Goal: Information Seeking & Learning: Learn about a topic

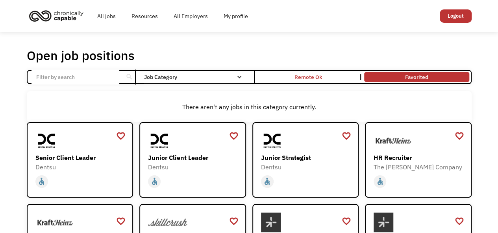
click at [409, 77] on link "Favorited" at bounding box center [417, 77] width 108 height 13
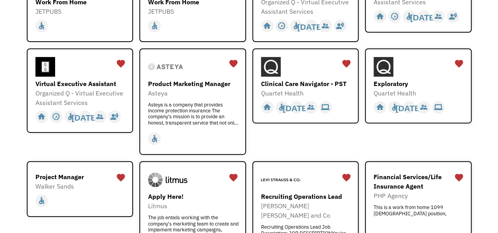
scroll to position [143, 0]
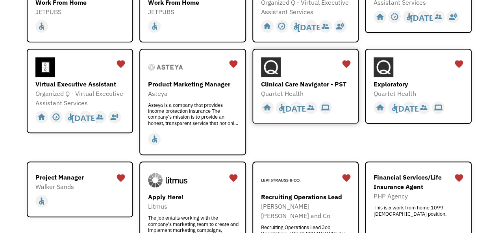
click at [323, 89] on div "Quartet Health" at bounding box center [306, 93] width 91 height 9
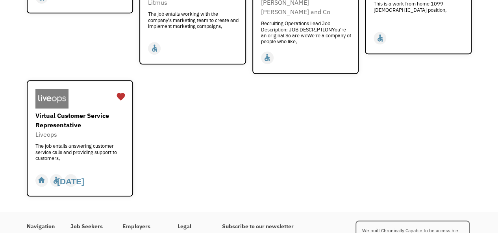
scroll to position [0, 0]
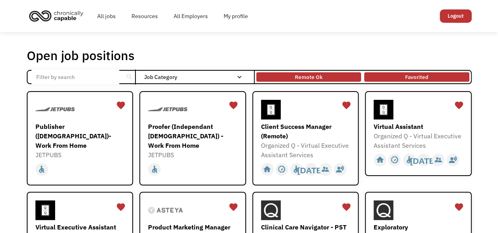
click at [300, 76] on div "Remote Ok" at bounding box center [309, 76] width 28 height 9
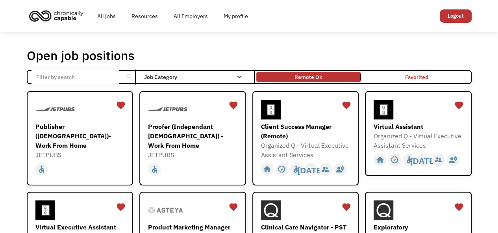
click at [402, 78] on link "Favorited" at bounding box center [417, 77] width 108 height 13
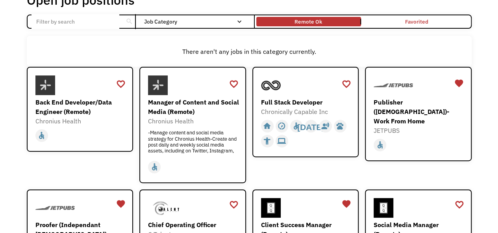
scroll to position [59, 0]
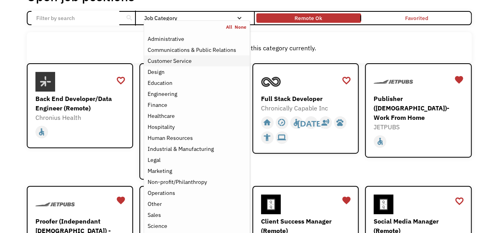
click at [175, 63] on div "Customer Service" at bounding box center [169, 60] width 44 height 9
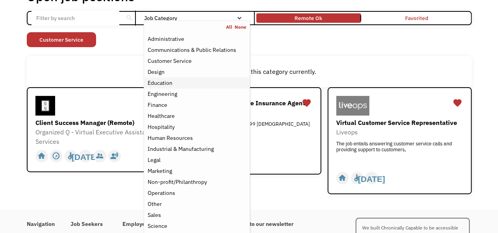
click at [165, 84] on div "Education" at bounding box center [159, 82] width 25 height 9
click at [170, 59] on div "Customer Service" at bounding box center [169, 60] width 44 height 9
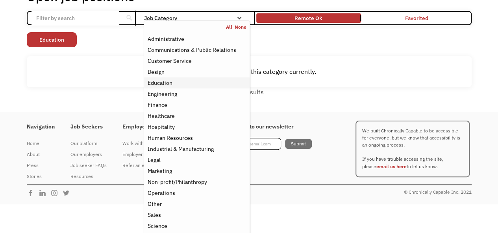
click at [168, 85] on div "Education" at bounding box center [159, 82] width 25 height 9
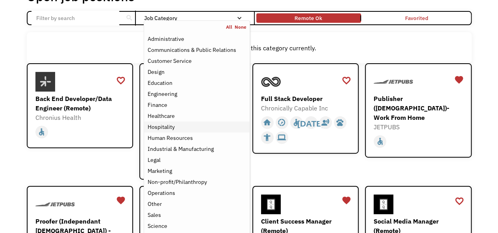
click at [170, 130] on div "Hospitality" at bounding box center [160, 126] width 27 height 9
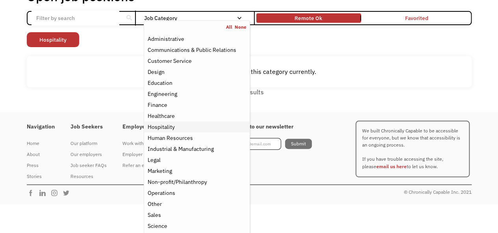
click at [170, 130] on div "Hospitality" at bounding box center [160, 126] width 27 height 9
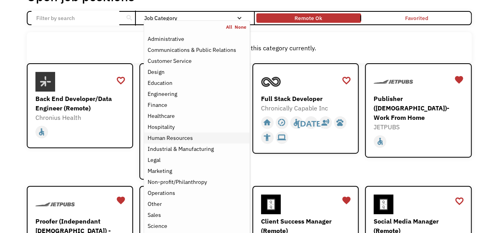
click at [170, 139] on div "Human Resources" at bounding box center [169, 137] width 45 height 9
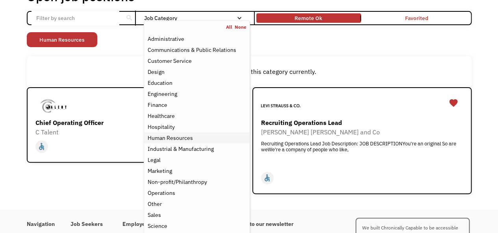
click at [170, 139] on div "Human Resources" at bounding box center [169, 137] width 45 height 9
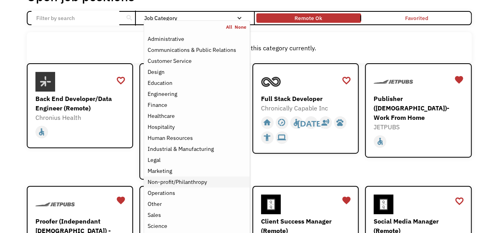
click at [176, 185] on div "Non-profit/Philanthropy" at bounding box center [176, 182] width 59 height 9
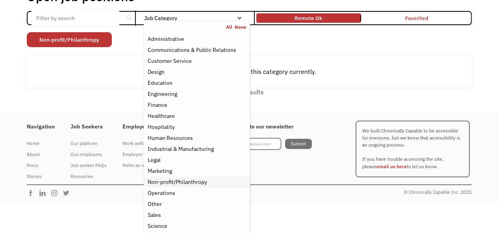
click at [176, 185] on div "Non-profit/Philanthropy" at bounding box center [176, 182] width 59 height 9
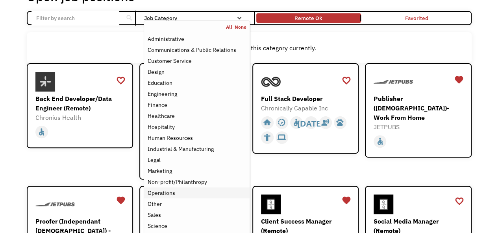
click at [172, 196] on div "Operations" at bounding box center [161, 193] width 28 height 9
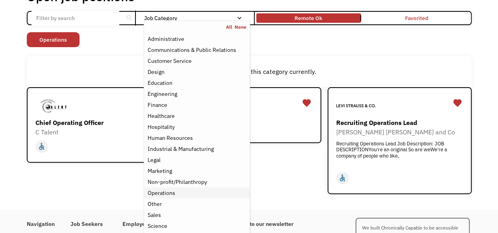
click at [172, 196] on div "Operations" at bounding box center [161, 193] width 28 height 9
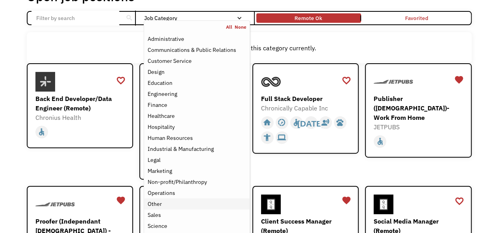
click at [167, 208] on div "Other" at bounding box center [196, 204] width 99 height 9
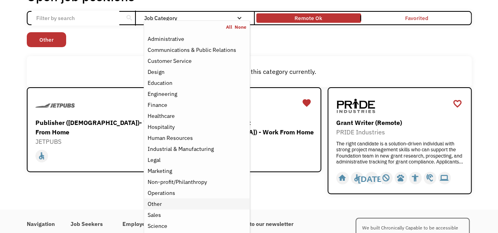
click at [167, 208] on div "Other" at bounding box center [196, 204] width 99 height 9
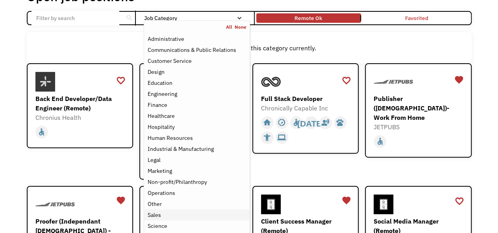
click at [164, 220] on link "Sales" at bounding box center [196, 215] width 105 height 11
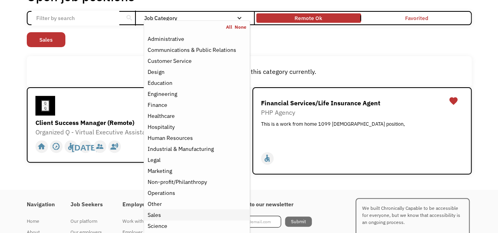
click at [164, 220] on link "Sales" at bounding box center [196, 215] width 105 height 11
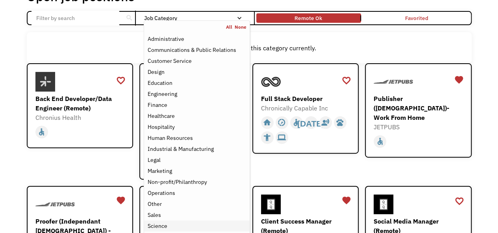
click at [165, 226] on div "Science" at bounding box center [157, 226] width 20 height 9
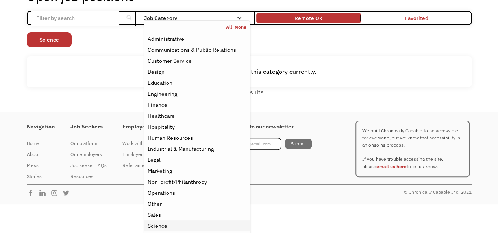
click at [165, 226] on div "Science" at bounding box center [157, 226] width 20 height 9
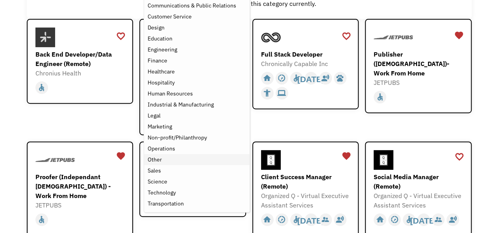
scroll to position [101, 0]
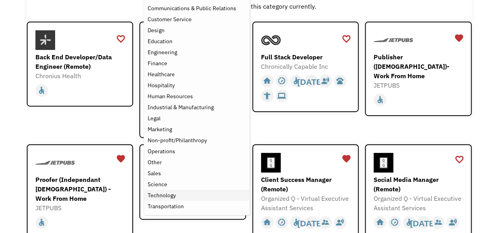
click at [184, 194] on div "Technology" at bounding box center [196, 195] width 99 height 9
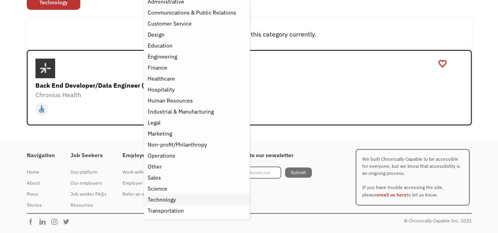
scroll to position [96, 0]
click at [178, 202] on div "Technology" at bounding box center [196, 200] width 99 height 9
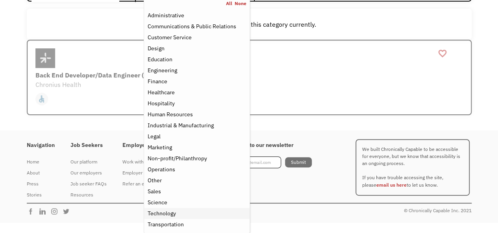
scroll to position [101, 0]
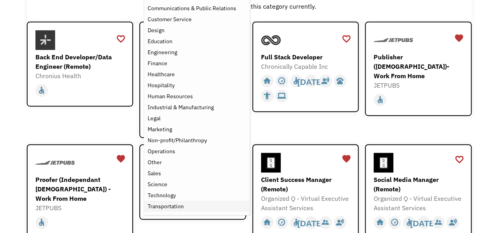
click at [184, 208] on div "Transportation" at bounding box center [196, 206] width 99 height 9
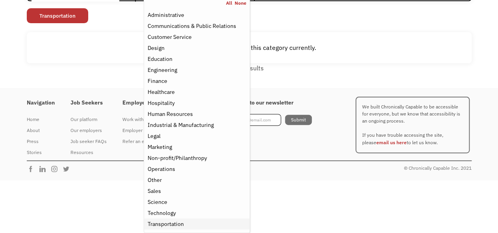
scroll to position [83, 0]
click at [184, 208] on link "Technology" at bounding box center [196, 213] width 105 height 11
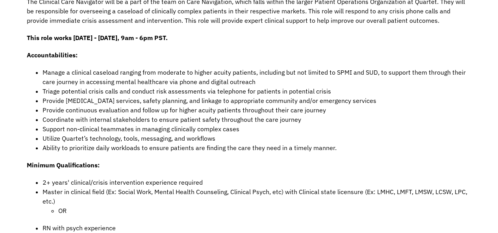
scroll to position [343, 0]
